Goal: Information Seeking & Learning: Learn about a topic

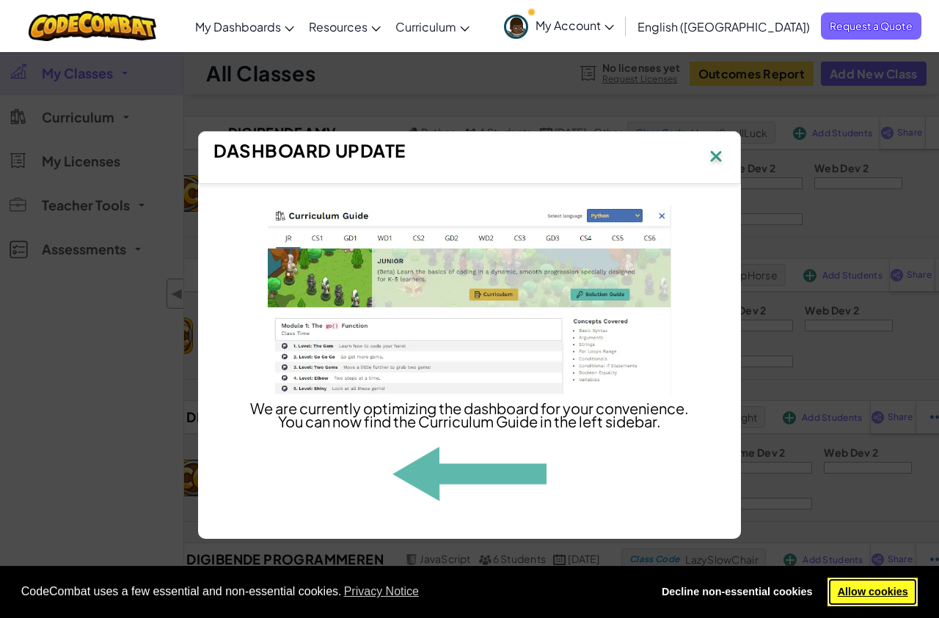
click at [857, 593] on link "Allow cookies" at bounding box center [872, 592] width 90 height 29
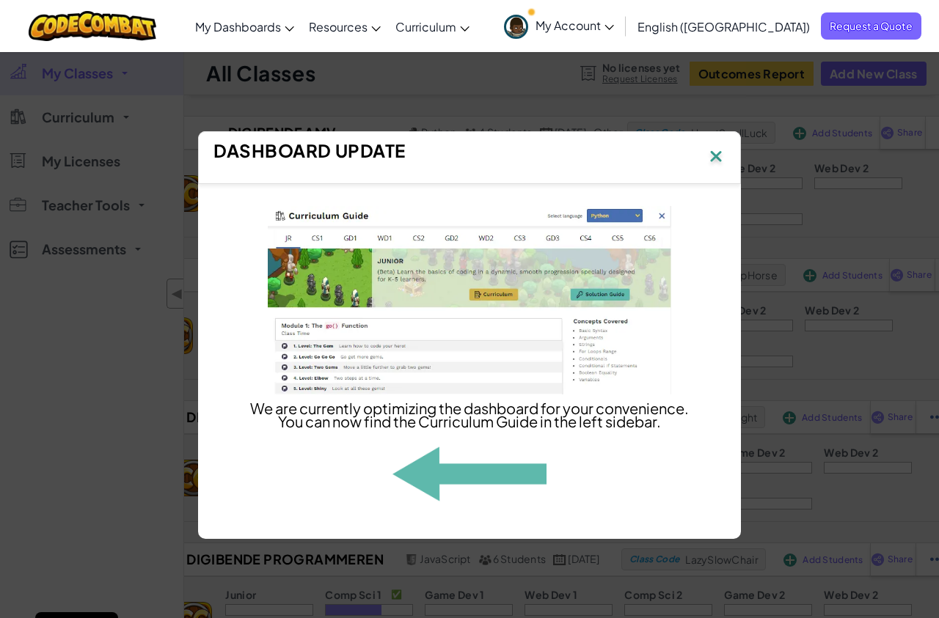
drag, startPoint x: 373, startPoint y: 419, endPoint x: 448, endPoint y: 356, distance: 98.3
click at [380, 417] on p "We are currently optimizing the dashboard for your convenience. You can now fin…" at bounding box center [469, 415] width 440 height 26
click at [714, 160] on img at bounding box center [715, 158] width 19 height 22
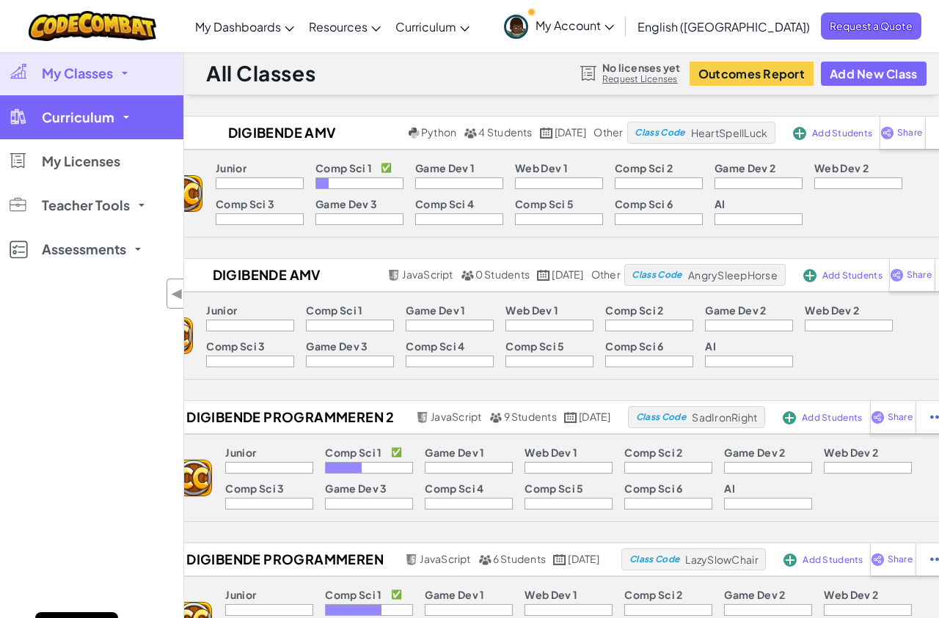
click at [59, 123] on span "Curriculum" at bounding box center [78, 117] width 73 height 13
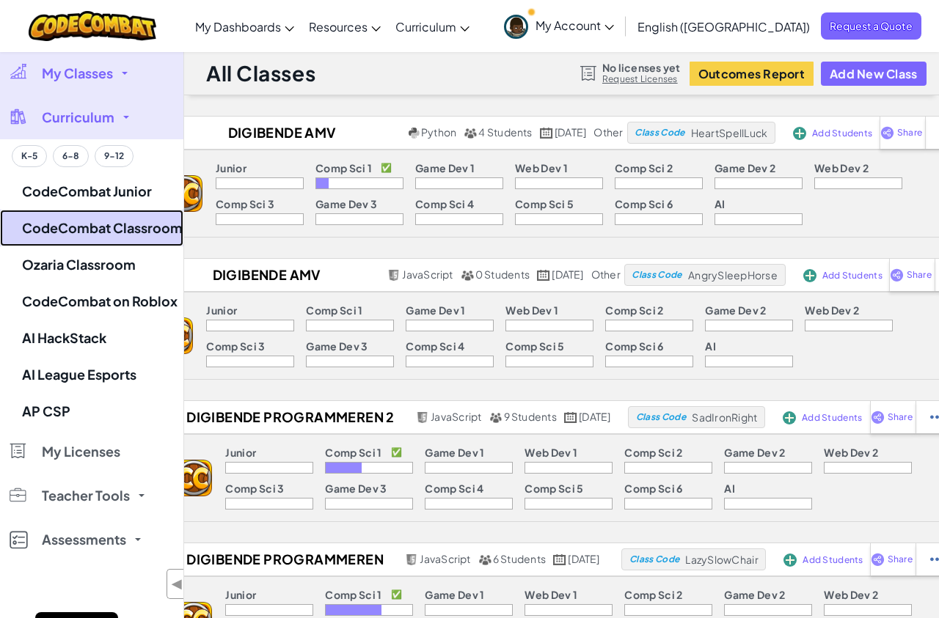
click at [109, 219] on link "CodeCombat Classroom" at bounding box center [91, 228] width 183 height 37
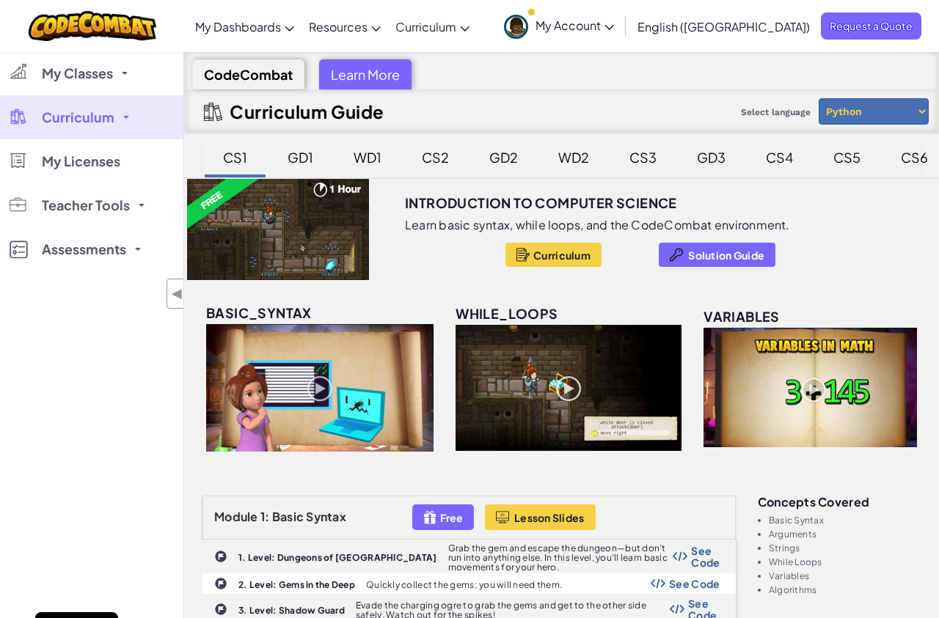
click at [84, 111] on span "Curriculum" at bounding box center [78, 117] width 73 height 13
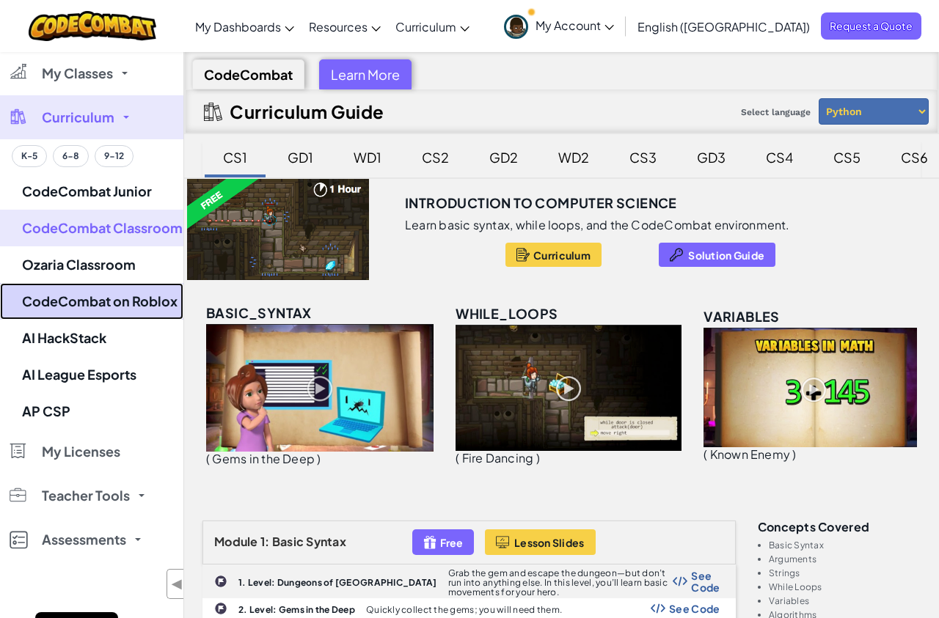
click at [111, 309] on link "CodeCombat on Roblox" at bounding box center [91, 301] width 183 height 37
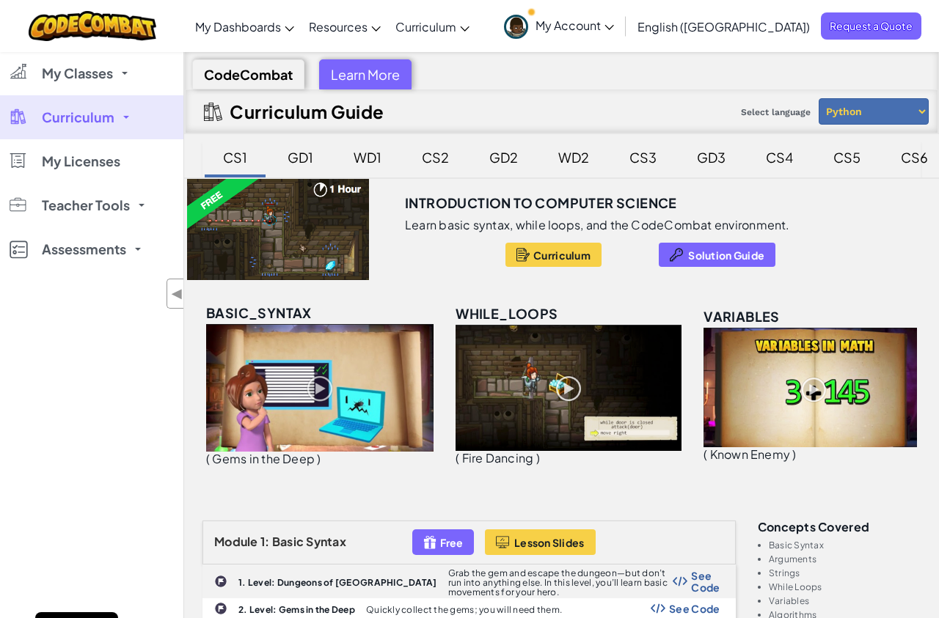
click at [109, 119] on span "Curriculum" at bounding box center [78, 117] width 73 height 13
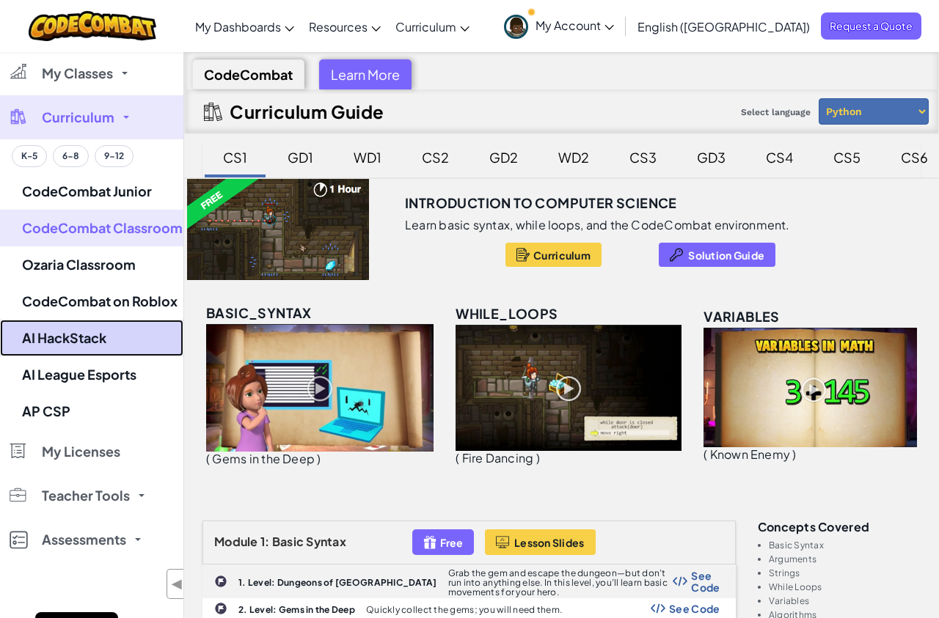
click at [111, 339] on link "AI HackStack" at bounding box center [91, 338] width 183 height 37
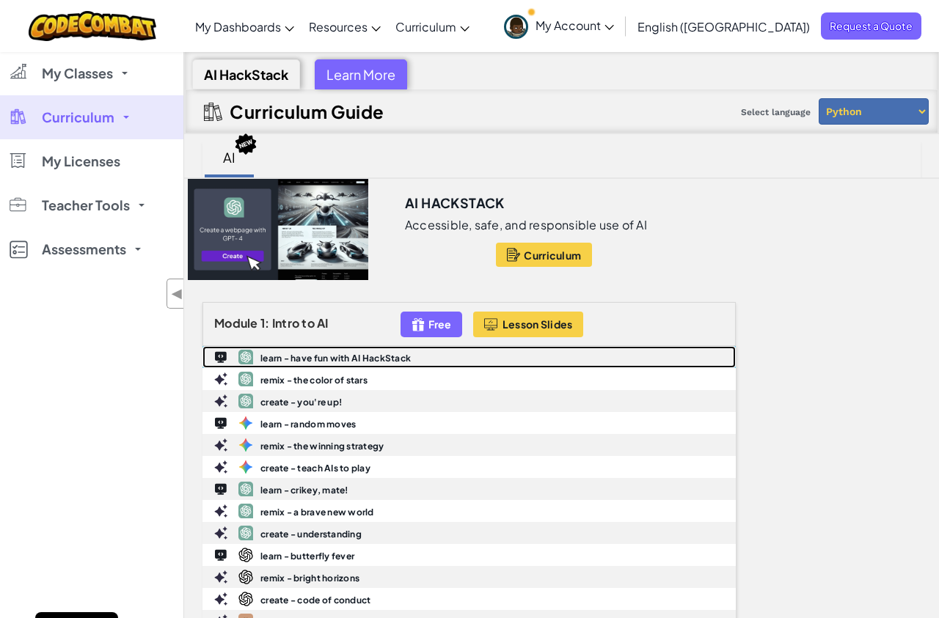
click at [325, 351] on div "learn - have fun with AI HackStack" at bounding box center [469, 357] width 532 height 21
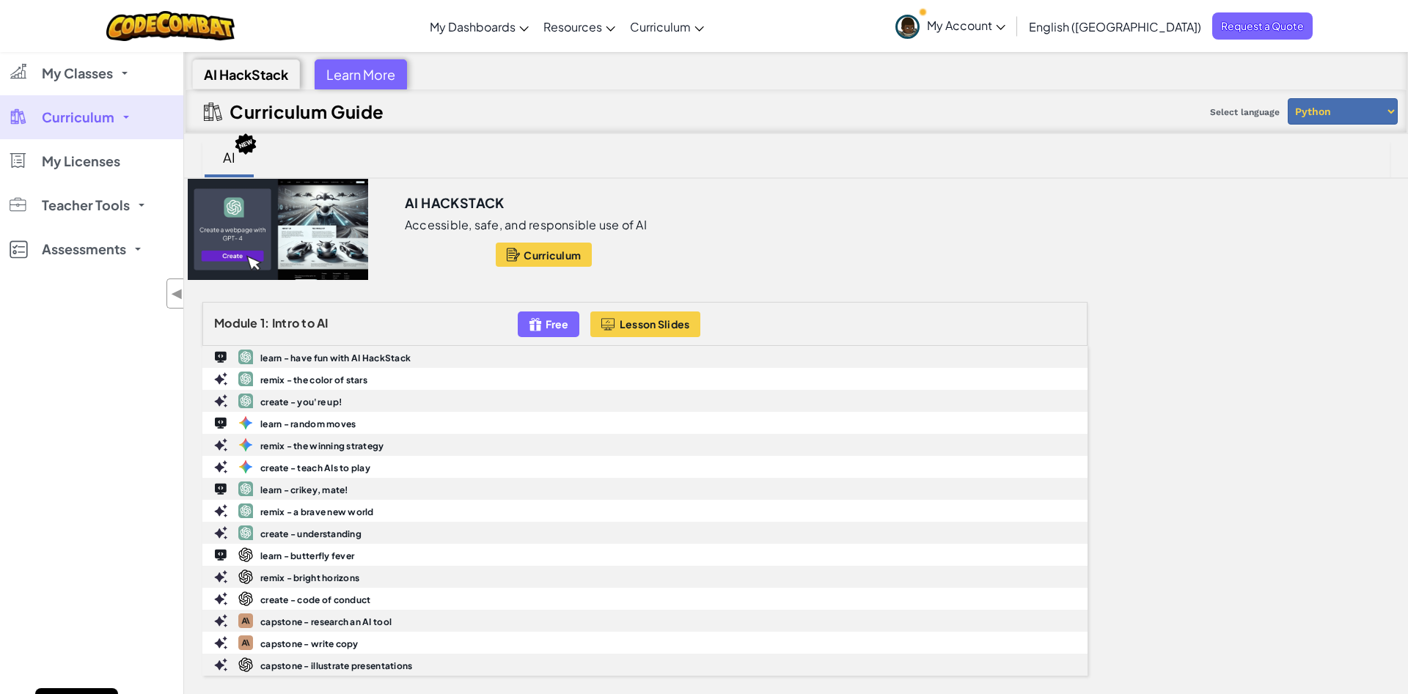
click at [103, 126] on link "Curriculum" at bounding box center [91, 117] width 183 height 44
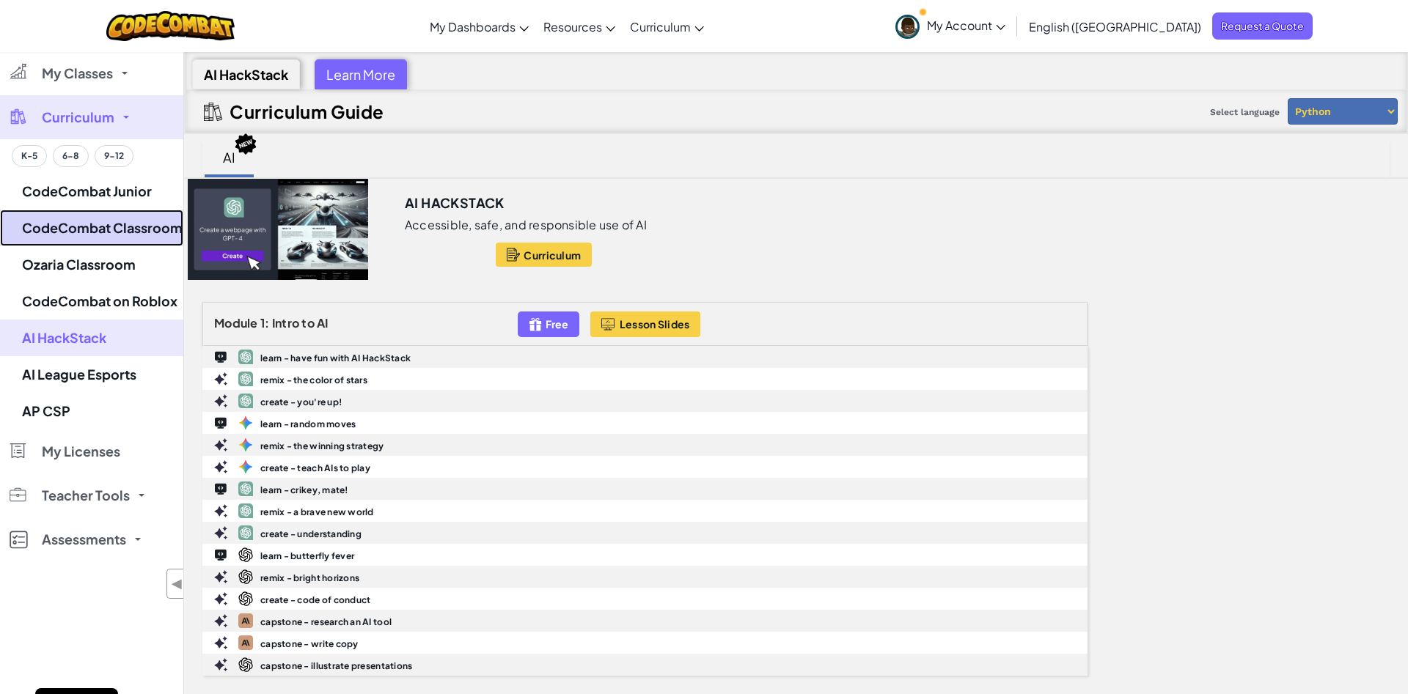
click at [119, 221] on link "CodeCombat Classroom" at bounding box center [91, 228] width 183 height 37
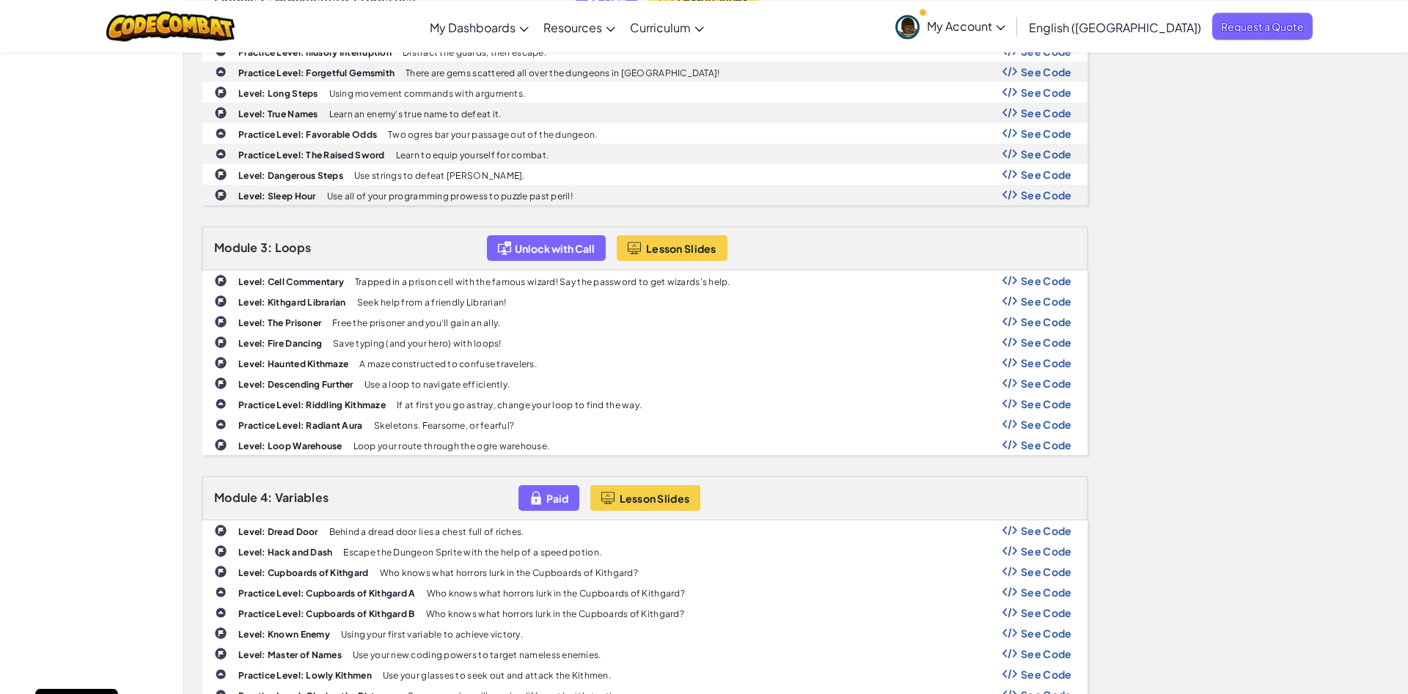
scroll to position [823, 0]
click at [298, 289] on div "Level: Cell Commentary Trapped in a prison cell with the famous wizard! Say the…" at bounding box center [645, 280] width 884 height 19
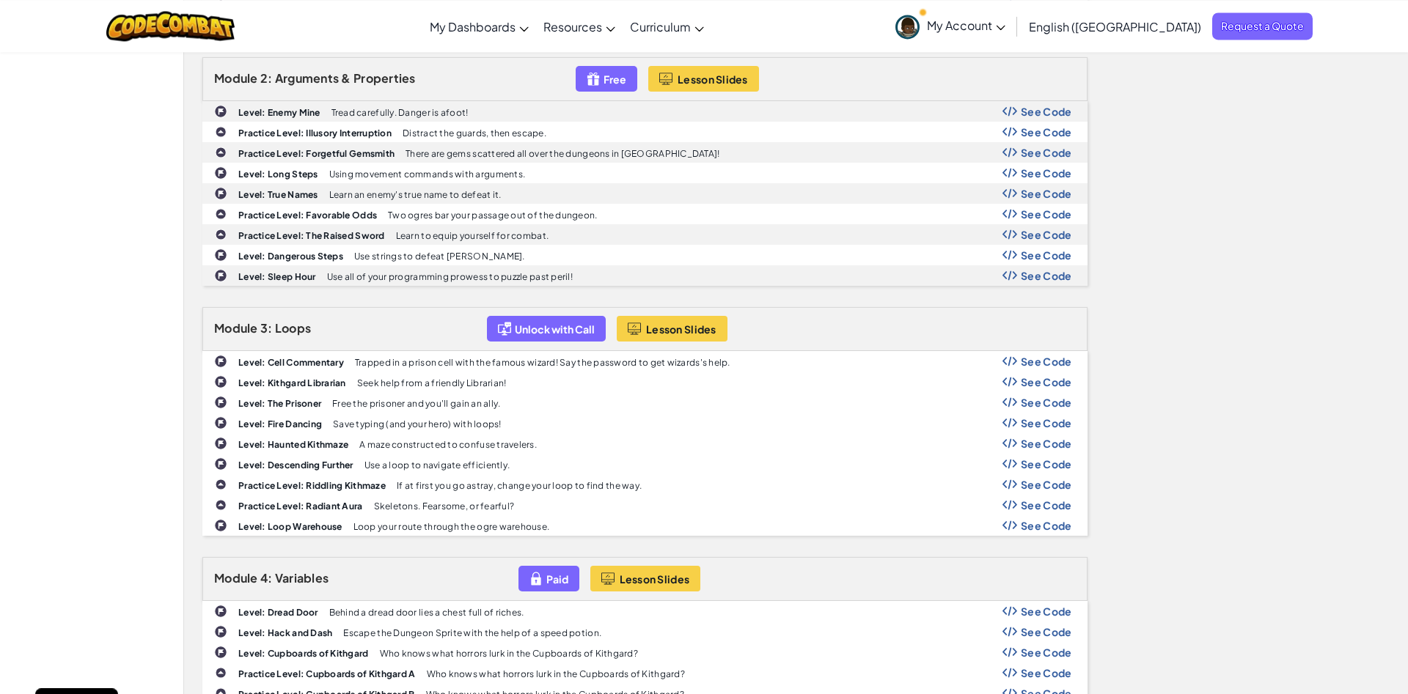
scroll to position [748, 0]
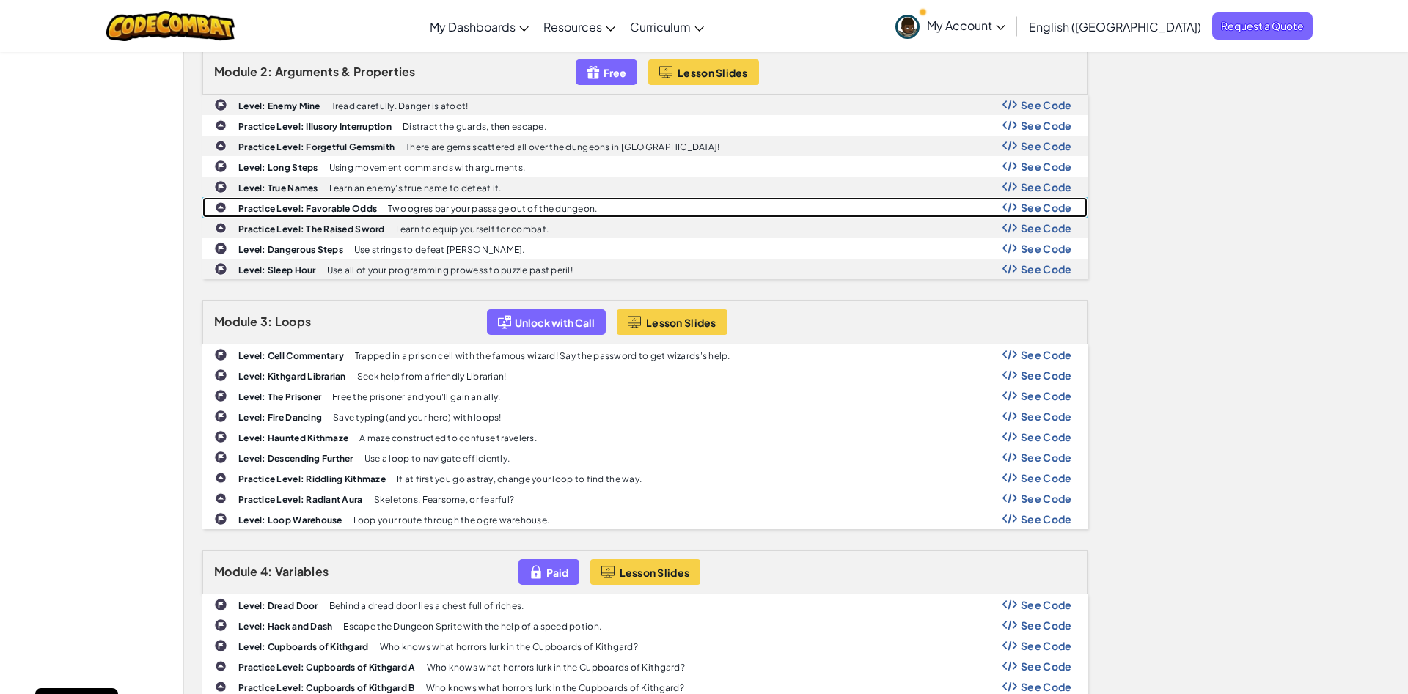
click at [304, 214] on div "Practice Level: Favorable Odds Two ogres bar your passage out of the dungeon. S…" at bounding box center [645, 207] width 884 height 19
